Goal: Information Seeking & Learning: Learn about a topic

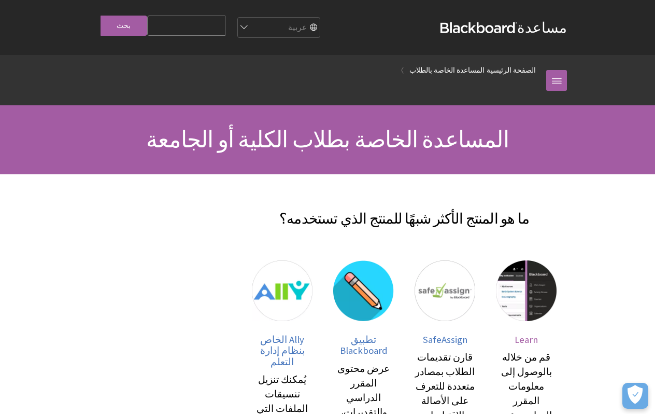
drag, startPoint x: 527, startPoint y: 346, endPoint x: 532, endPoint y: 345, distance: 5.2
click at [528, 345] on span "Learn" at bounding box center [526, 339] width 23 height 12
click at [542, 342] on link "Learn قم من خلاله بالوصول إلى معلومات المقرر الدراسي عبر الإنترنت باستخدام علام…" at bounding box center [526, 414] width 61 height 308
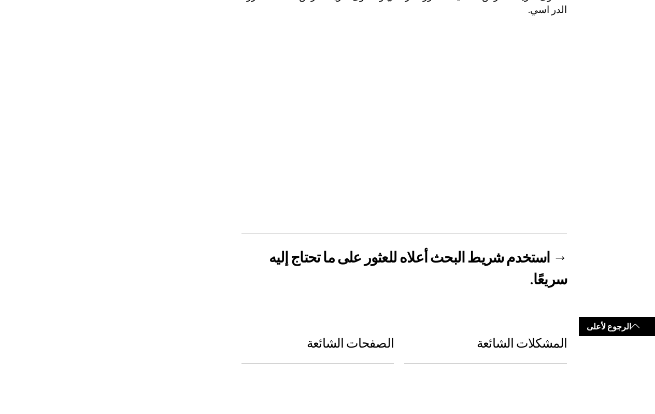
scroll to position [201, 0]
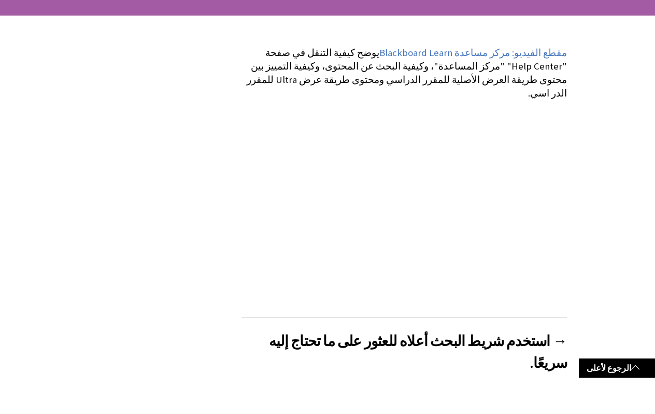
scroll to position [157, 0]
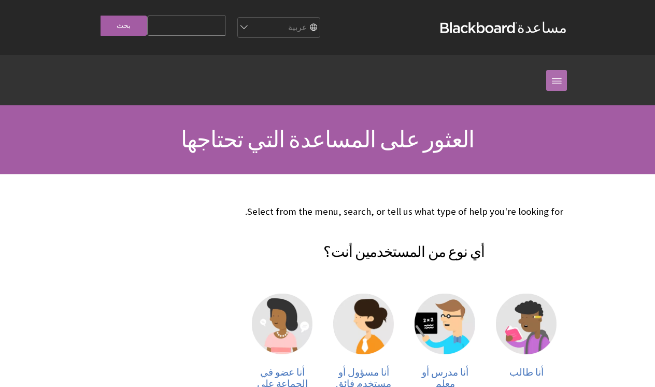
click at [559, 87] on link at bounding box center [556, 80] width 21 height 21
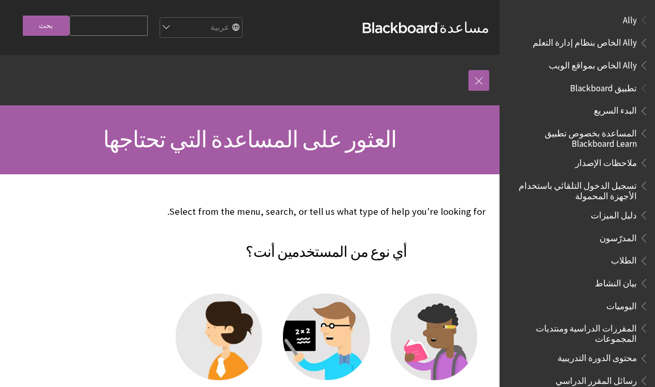
click at [184, 293] on div "أنا مسؤول أو مستخدم فائق" at bounding box center [218, 354] width 107 height 143
drag, startPoint x: 621, startPoint y: 102, endPoint x: 557, endPoint y: 57, distance: 78.5
click at [613, 93] on li "تطبيق Blackboard البدء السريع المساعدة بخصوص تطبيق Blackboard Learn ملاحظات الإ…" at bounding box center [577, 370] width 143 height 582
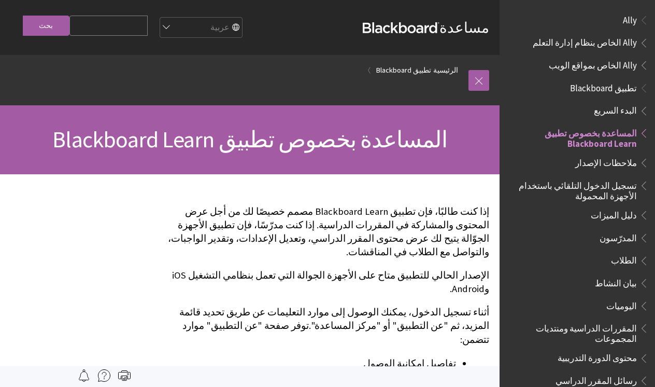
scroll to position [107, 0]
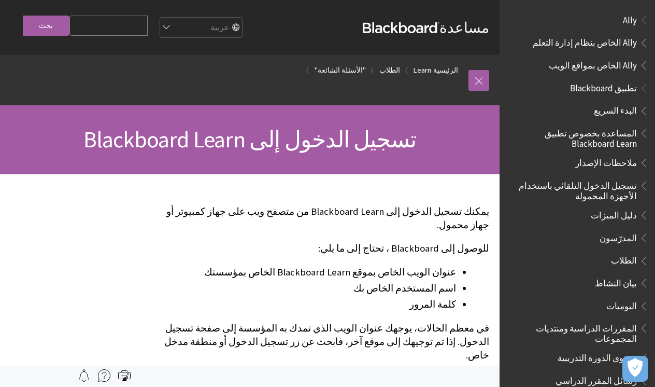
scroll to position [820, 0]
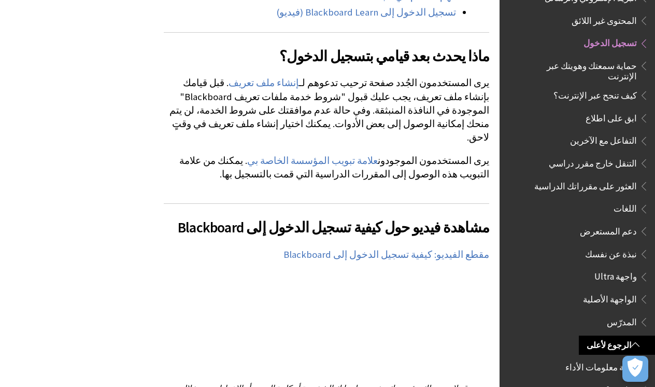
scroll to position [640, 0]
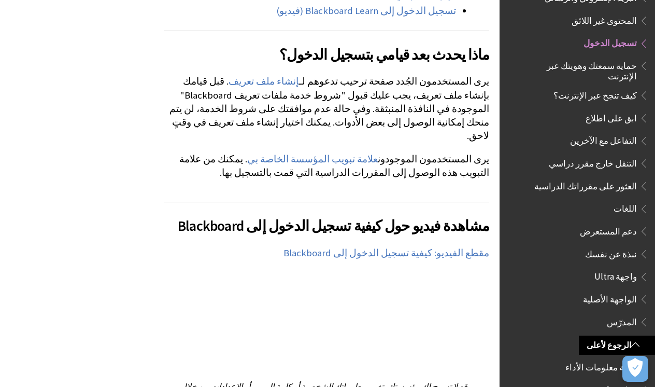
click at [178, 245] on div "مشاهدة فيديو حول كيفية تسجيل الدخول إلى Blackboard يقدم مقطع الفيديو المسرد الت…" at bounding box center [327, 287] width 326 height 171
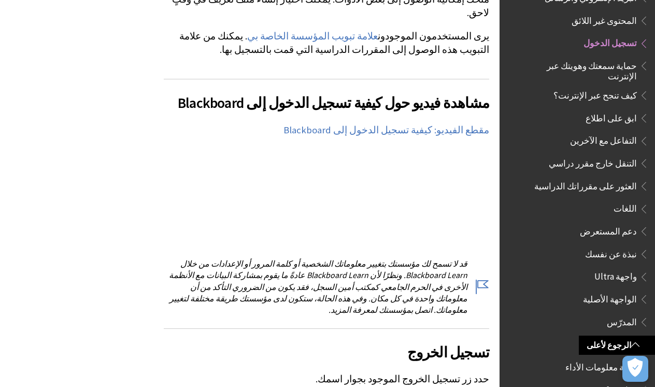
scroll to position [779, 0]
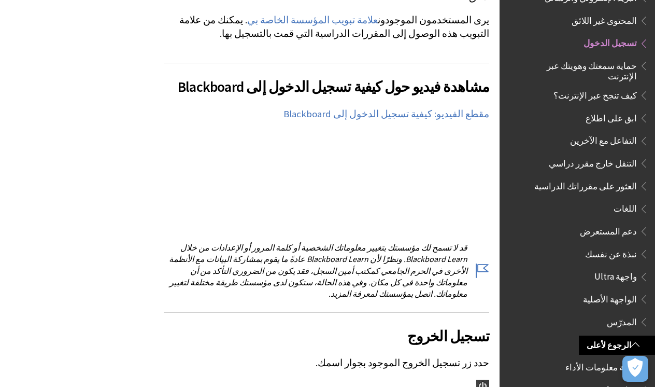
click at [521, 237] on ul ""الأسئلة الشائعة" البريد الإلكتروني والرسائل المحتوى غير اللائق تسجيل الدخول حم…" at bounding box center [580, 137] width 138 height 341
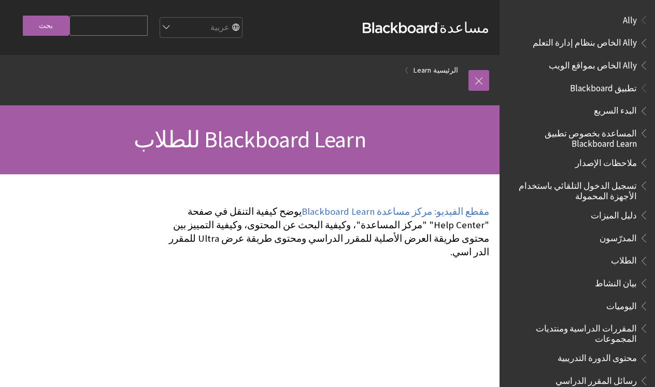
scroll to position [730, 0]
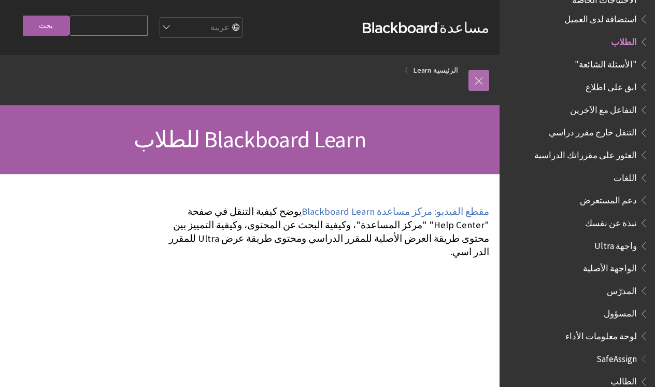
click at [476, 85] on link at bounding box center [479, 80] width 21 height 21
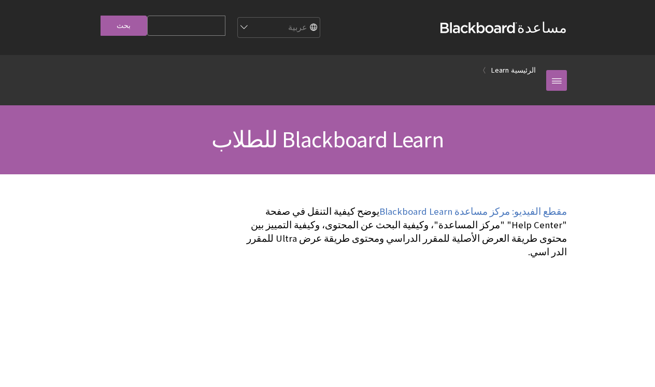
click at [219, 30] on input "Search Query" at bounding box center [186, 26] width 78 height 20
type input "j"
type input "تسجيل دخول"
click at [130, 29] on input "بحث" at bounding box center [124, 26] width 47 height 20
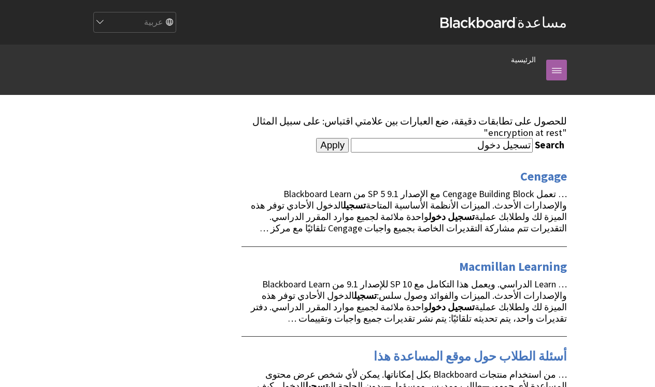
click at [549, 74] on link at bounding box center [556, 70] width 21 height 21
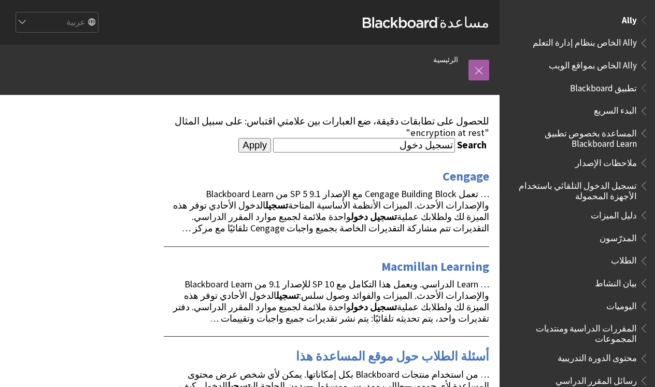
click at [601, 63] on span "Ally الخاص بمواقع الويب" at bounding box center [593, 64] width 88 height 14
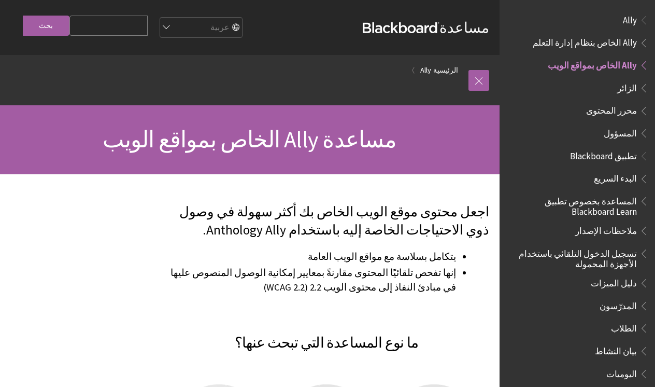
scroll to position [40, 0]
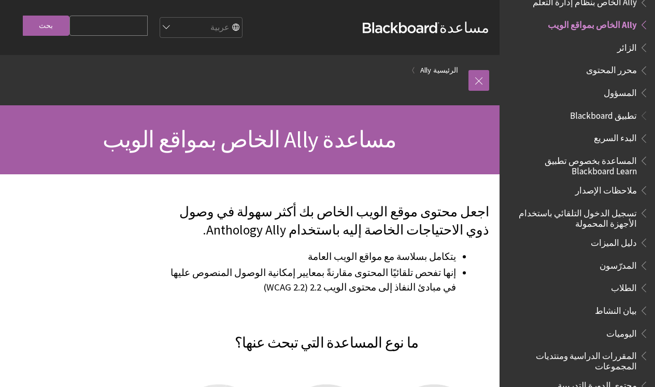
click at [105, 326] on div at bounding box center [250, 360] width 500 height 372
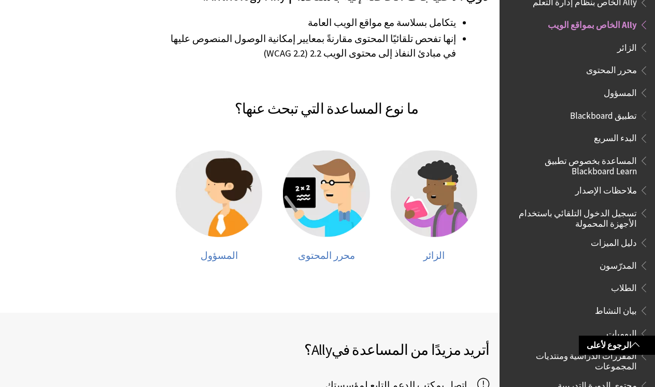
scroll to position [234, 0]
click at [418, 207] on img at bounding box center [434, 193] width 87 height 87
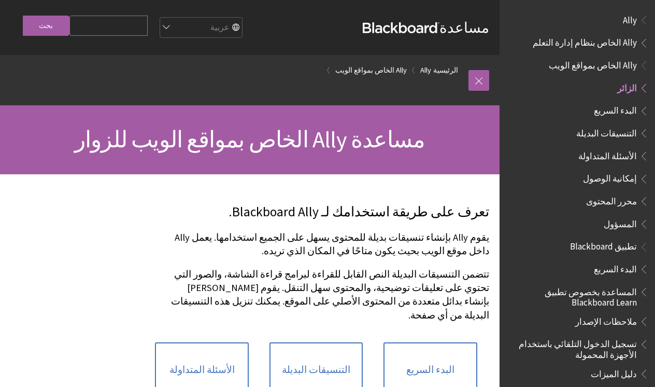
scroll to position [63, 0]
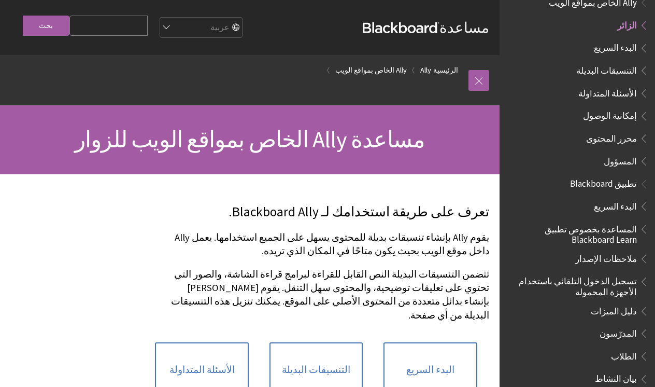
click at [67, 323] on div at bounding box center [250, 343] width 500 height 338
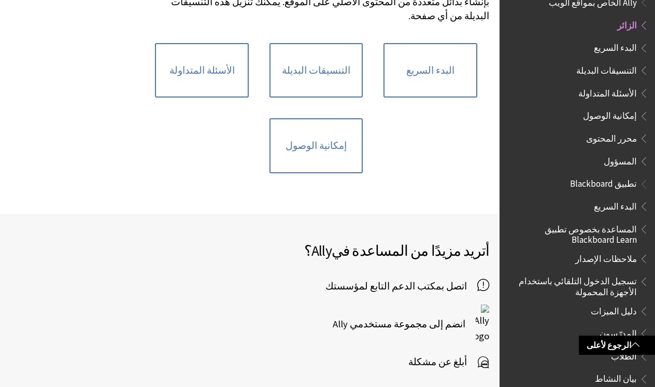
scroll to position [315, 0]
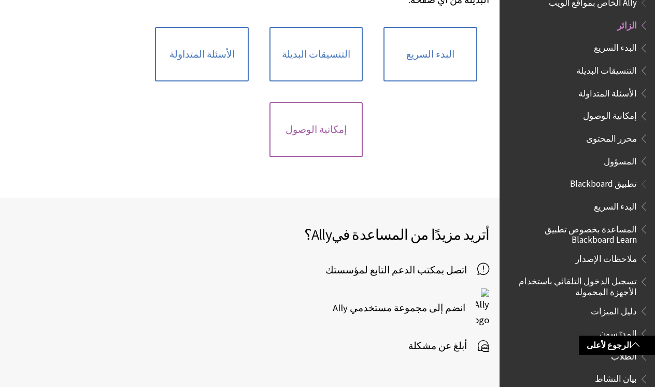
click at [315, 131] on link "إمكانية الوصول" at bounding box center [316, 129] width 93 height 55
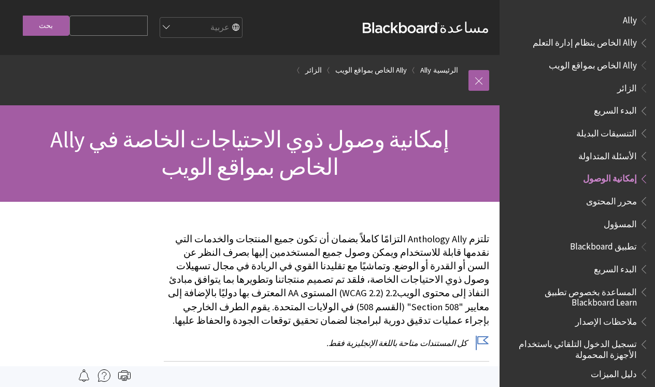
scroll to position [152, 0]
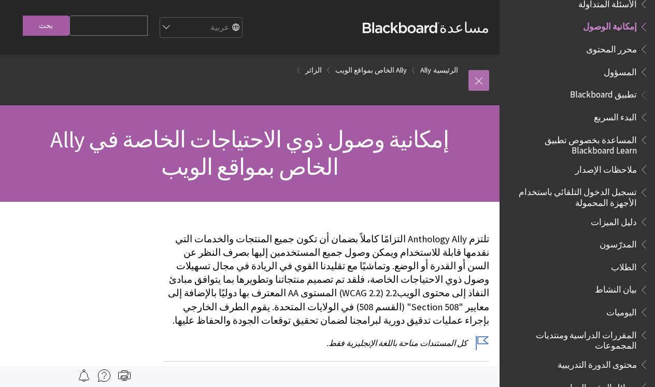
click at [478, 81] on link at bounding box center [479, 80] width 21 height 21
